Goal: Find contact information

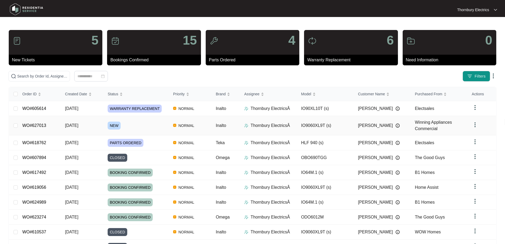
click at [112, 127] on span "NEW" at bounding box center [114, 125] width 13 height 8
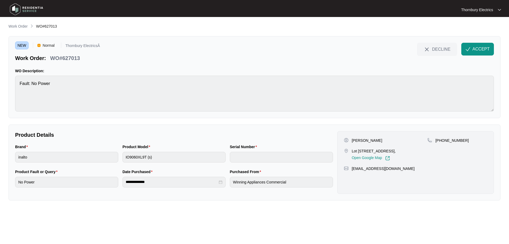
drag, startPoint x: 358, startPoint y: 153, endPoint x: 406, endPoint y: 151, distance: 47.8
click at [396, 151] on p "Lot [STREET_ADDRESS]," at bounding box center [374, 150] width 44 height 5
copy p "[STREET_ADDRESS]"
click at [476, 50] on span "ACCEPT" at bounding box center [481, 49] width 17 height 6
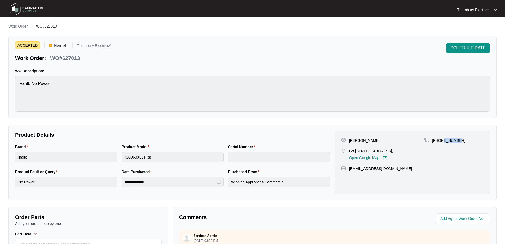
drag, startPoint x: 463, startPoint y: 138, endPoint x: 454, endPoint y: 136, distance: 9.9
click at [444, 137] on div "[PERSON_NAME] Lot [STREET_ADDRESS], Open Google Map [PHONE_NUMBER] [EMAIL_ADDRE…" at bounding box center [412, 162] width 155 height 63
click at [459, 138] on div "[PHONE_NUMBER]" at bounding box center [453, 140] width 59 height 5
click at [354, 141] on p "[PERSON_NAME]" at bounding box center [364, 140] width 31 height 5
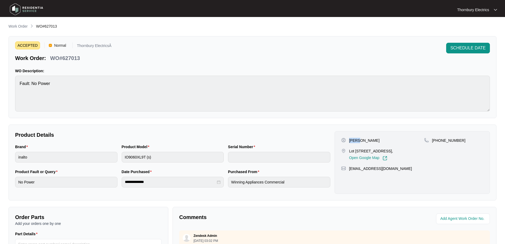
copy p "[PERSON_NAME]"
click at [363, 138] on p "[PERSON_NAME]" at bounding box center [364, 140] width 31 height 5
copy p "[PERSON_NAME]"
drag, startPoint x: 457, startPoint y: 138, endPoint x: 438, endPoint y: 142, distance: 19.2
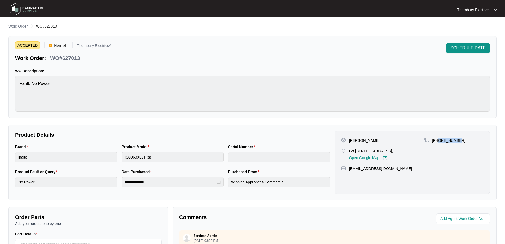
click at [438, 142] on p "[PHONE_NUMBER]" at bounding box center [448, 140] width 33 height 5
copy p "459881295"
drag, startPoint x: 377, startPoint y: 168, endPoint x: 357, endPoint y: 167, distance: 20.4
drag, startPoint x: 357, startPoint y: 167, endPoint x: 316, endPoint y: 137, distance: 50.2
click at [316, 137] on p "Product Details" at bounding box center [172, 134] width 315 height 7
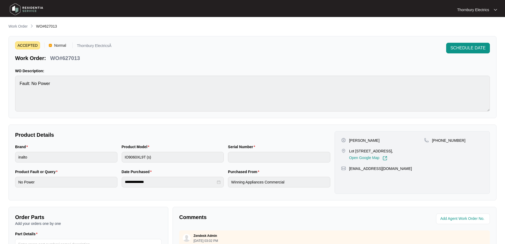
drag, startPoint x: 354, startPoint y: 169, endPoint x: 314, endPoint y: 122, distance: 61.9
click at [319, 119] on div "**********" at bounding box center [252, 183] width 488 height 320
drag, startPoint x: 386, startPoint y: 169, endPoint x: 349, endPoint y: 173, distance: 36.9
click at [349, 173] on div "[PERSON_NAME] Lot [STREET_ADDRESS], Open Google Map [PHONE_NUMBER] [EMAIL_ADDRE…" at bounding box center [412, 162] width 155 height 63
copy p "[EMAIL_ADDRESS][DOMAIN_NAME]"
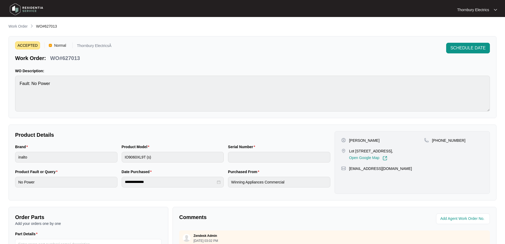
click at [15, 80] on div "ACCEPTED Normal Thornbury ElectricsÂ Work Order: WO#627013 SCHEDULE DATE WO Des…" at bounding box center [252, 77] width 488 height 82
click at [75, 60] on p "WO#627013" at bounding box center [65, 57] width 30 height 7
copy p "627013"
click at [22, 24] on p "Work Order" at bounding box center [17, 26] width 19 height 5
